Goal: Task Accomplishment & Management: Manage account settings

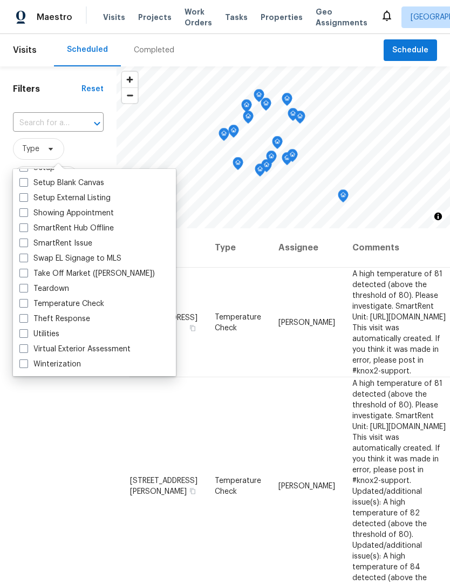
scroll to position [917, 0]
click at [20, 292] on span at bounding box center [23, 288] width 9 height 9
click at [20, 290] on input "Teardown" at bounding box center [22, 286] width 7 height 7
checkbox input "true"
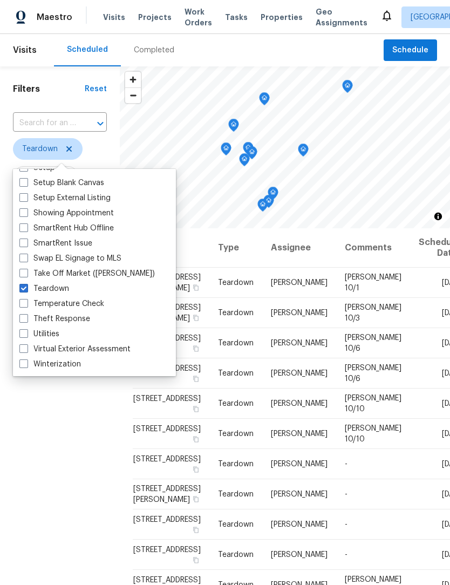
click at [38, 454] on div "Filters Reset ​ Teardown Assignee Scheduled Date" at bounding box center [60, 380] width 120 height 629
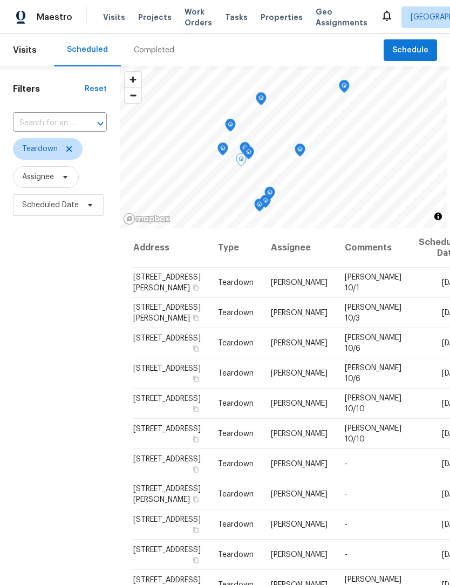
click at [0, 0] on icon at bounding box center [0, 0] width 0 height 0
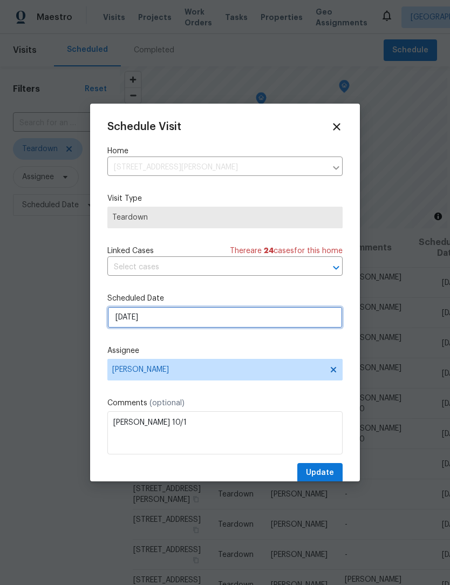
click at [126, 319] on input "9/24/2025" at bounding box center [224, 317] width 235 height 22
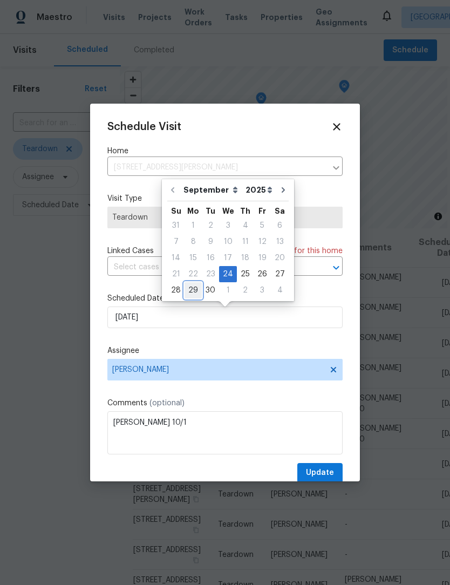
click at [189, 289] on div "29" at bounding box center [192, 290] width 17 height 15
type input "9/29/2025"
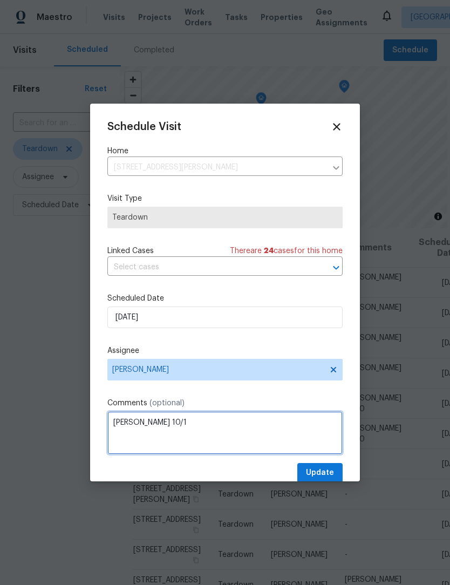
click at [148, 428] on textarea "COE 10/1" at bounding box center [224, 432] width 235 height 43
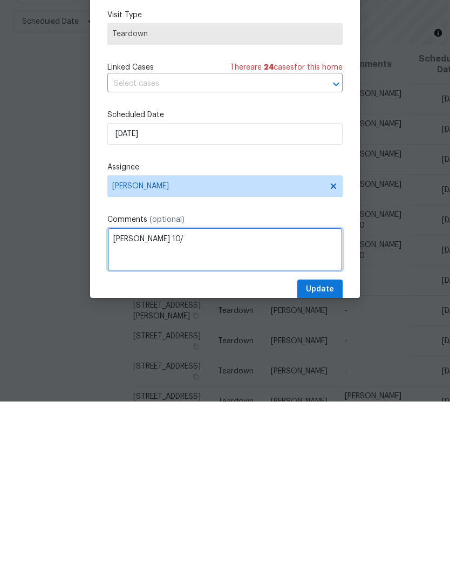
scroll to position [36, 0]
type textarea "COE 9/30"
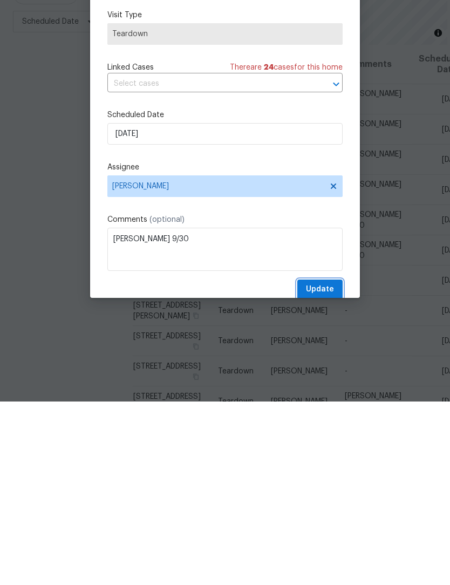
click at [324, 466] on span "Update" at bounding box center [320, 472] width 28 height 13
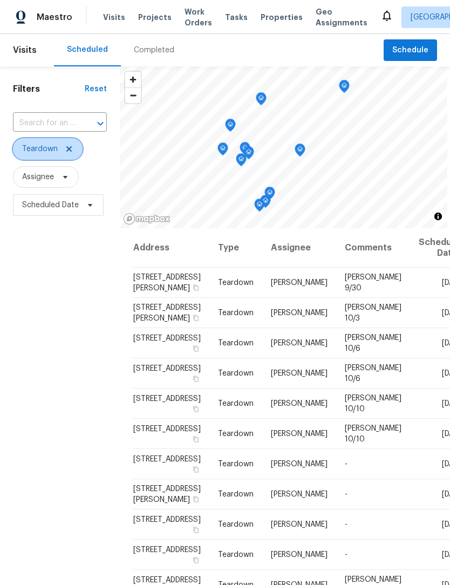
click at [67, 145] on icon at bounding box center [69, 149] width 9 height 9
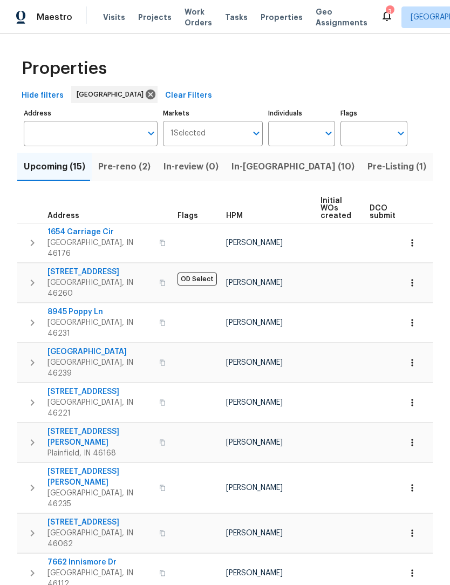
click at [255, 175] on button "In-[GEOGRAPHIC_DATA] (10)" at bounding box center [293, 167] width 136 height 28
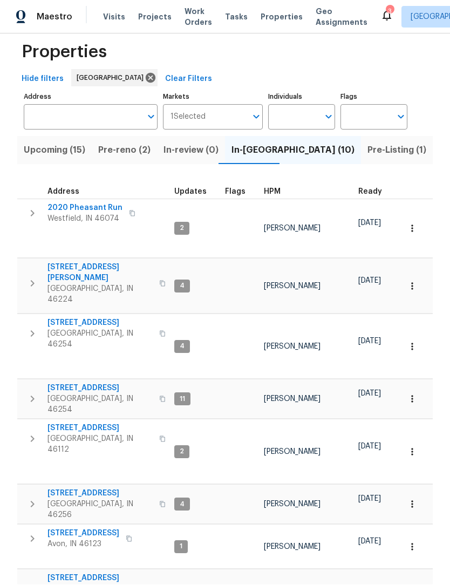
scroll to position [-1, 3]
click at [135, 143] on span "Pre-reno (2)" at bounding box center [124, 150] width 52 height 15
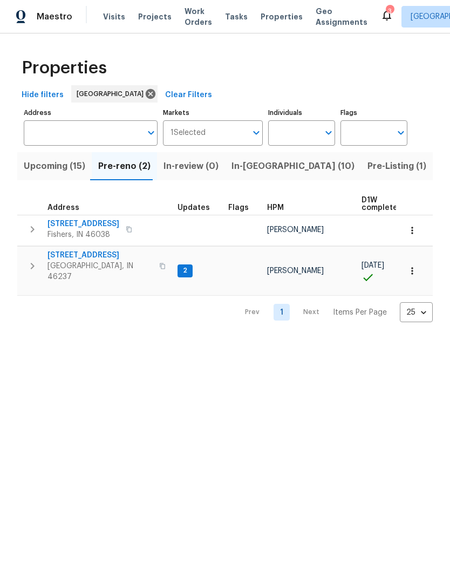
click at [257, 167] on span "In-[GEOGRAPHIC_DATA] (10)" at bounding box center [292, 166] width 123 height 15
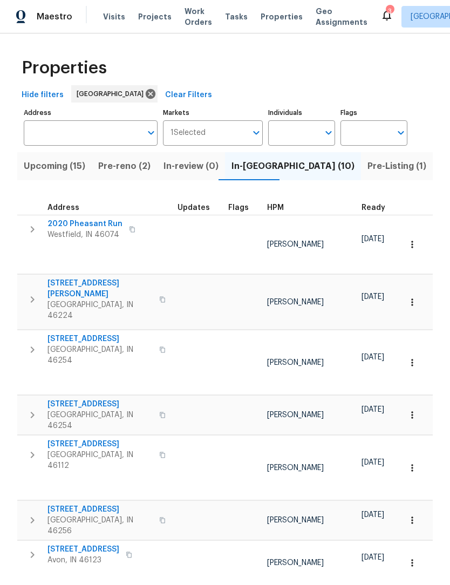
scroll to position [1, 0]
click at [367, 169] on span "Pre-Listing (1)" at bounding box center [396, 166] width 59 height 15
